Goal: Information Seeking & Learning: Learn about a topic

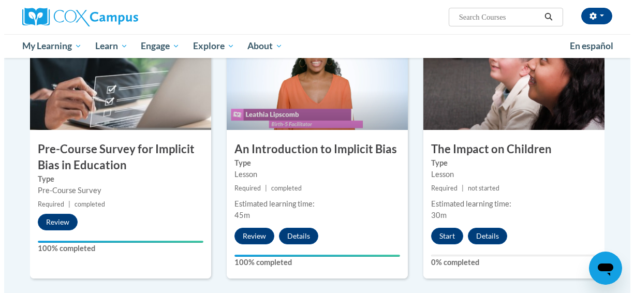
scroll to position [259, 0]
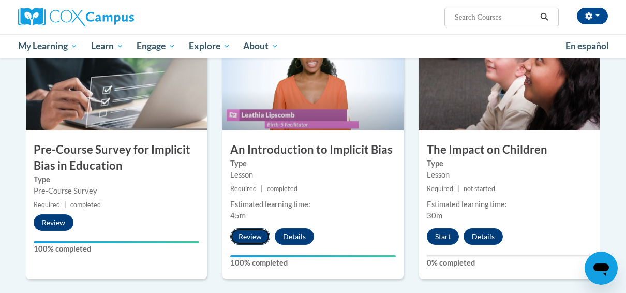
click at [254, 234] on button "Review" at bounding box center [250, 236] width 40 height 17
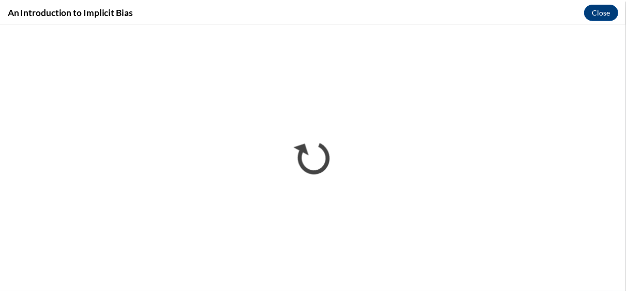
scroll to position [0, 0]
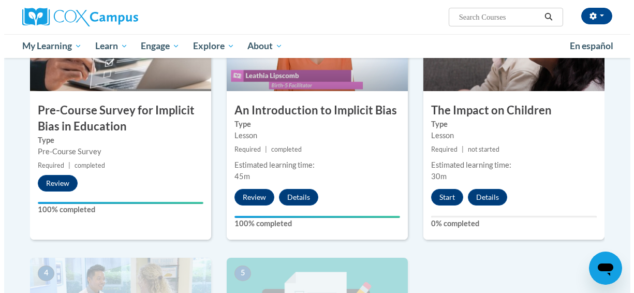
scroll to position [310, 0]
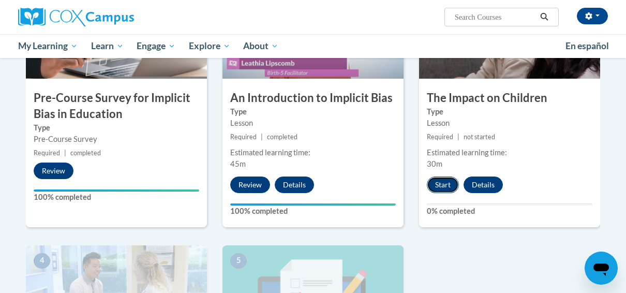
click at [437, 182] on button "Start" at bounding box center [443, 184] width 32 height 17
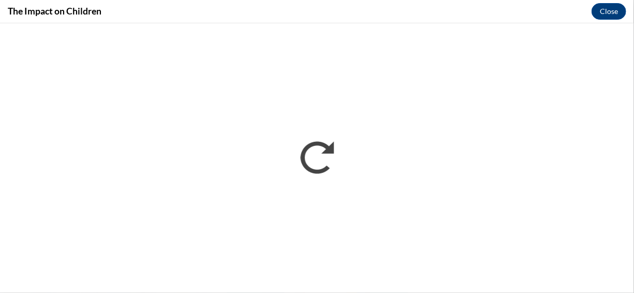
scroll to position [0, 0]
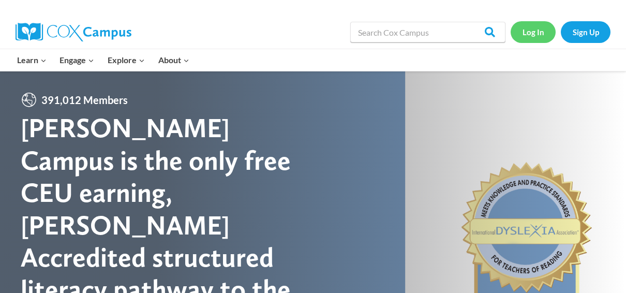
click at [534, 32] on link "Log In" at bounding box center [533, 31] width 45 height 21
click at [534, 31] on link "Log In" at bounding box center [533, 31] width 45 height 21
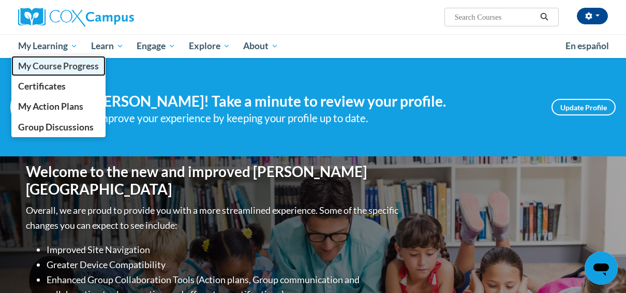
click at [50, 61] on span "My Course Progress" at bounding box center [58, 66] width 81 height 11
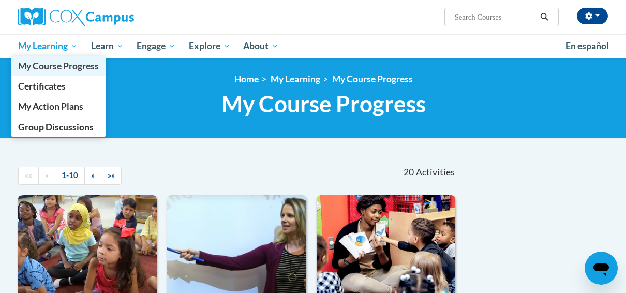
click at [68, 65] on span "My Course Progress" at bounding box center [58, 66] width 81 height 11
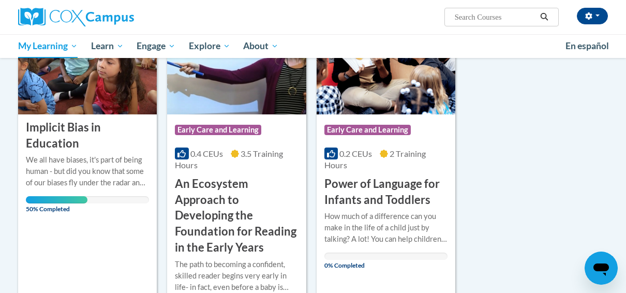
scroll to position [207, 0]
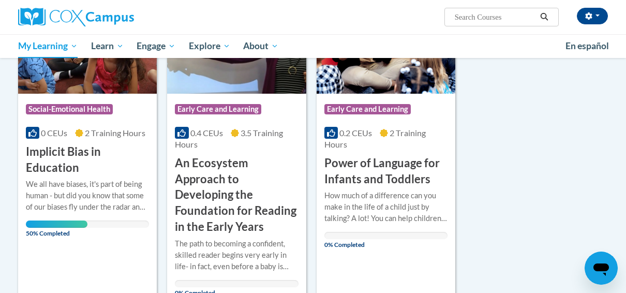
drag, startPoint x: 87, startPoint y: 108, endPoint x: 88, endPoint y: 114, distance: 6.3
click at [87, 108] on span "Social-Emotional Health" at bounding box center [69, 109] width 87 height 10
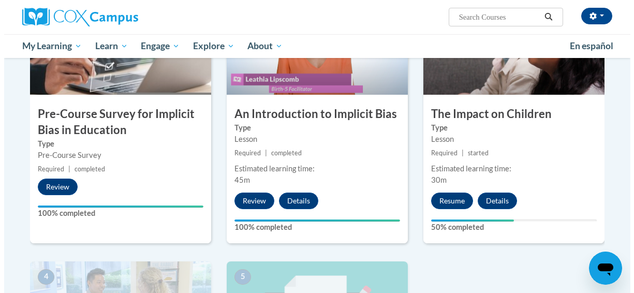
scroll to position [362, 0]
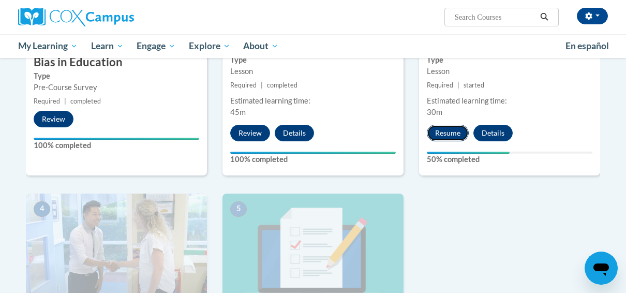
click at [459, 131] on button "Resume" at bounding box center [448, 133] width 42 height 17
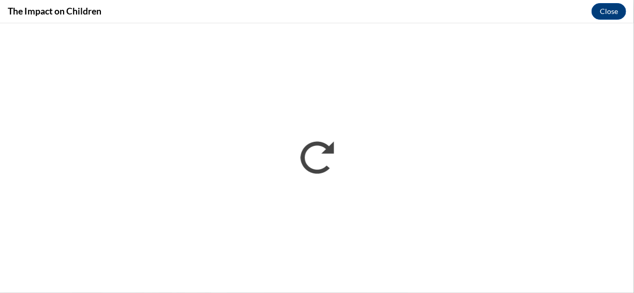
scroll to position [0, 0]
